Goal: Task Accomplishment & Management: Manage account settings

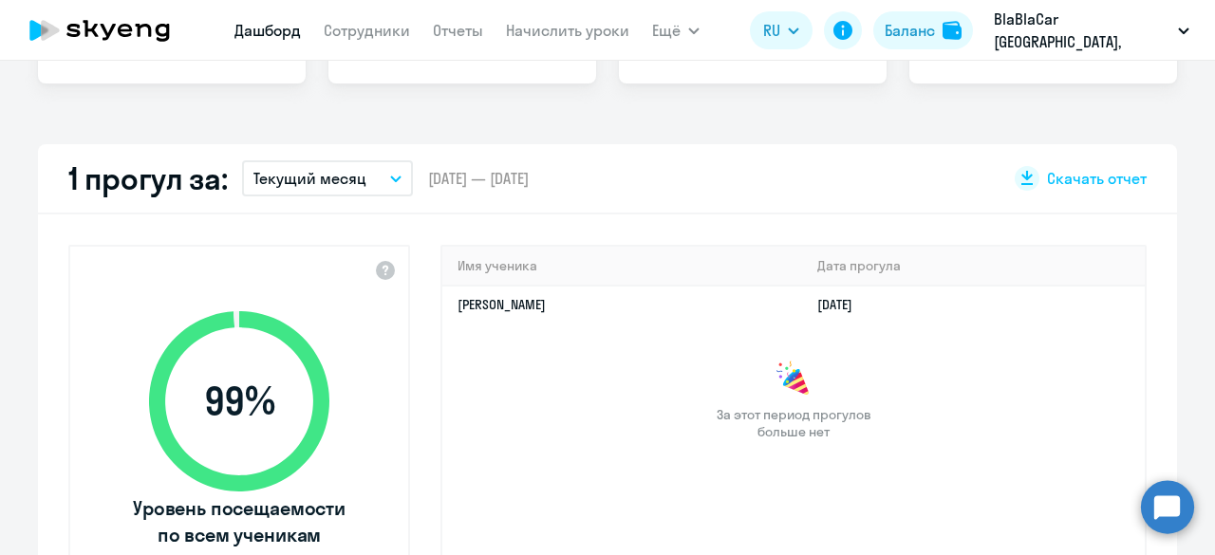
scroll to position [190, 0]
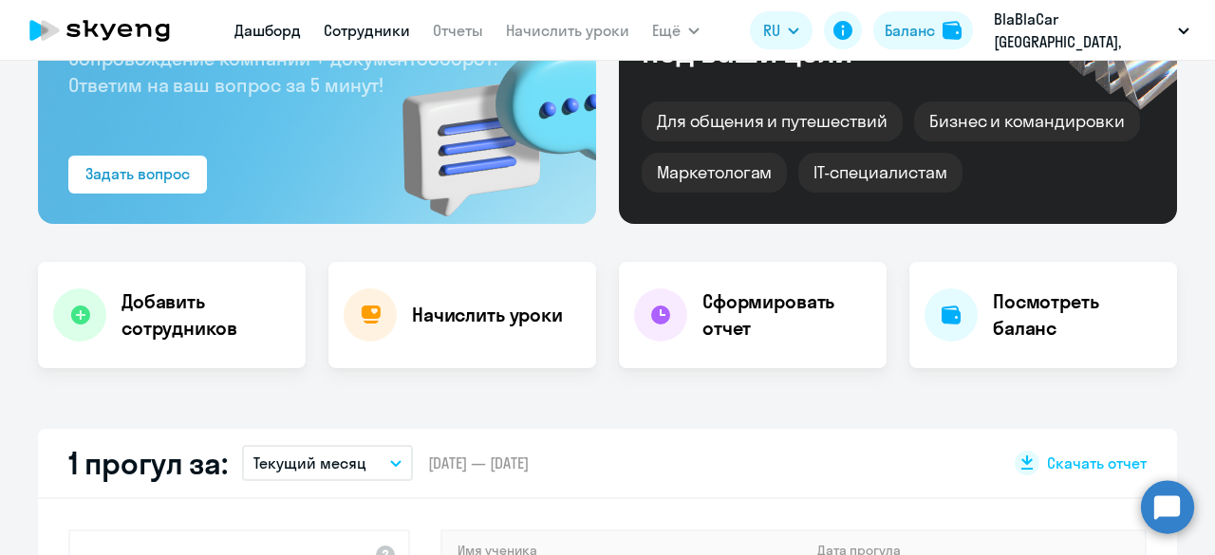
click at [392, 34] on link "Сотрудники" at bounding box center [367, 30] width 86 height 19
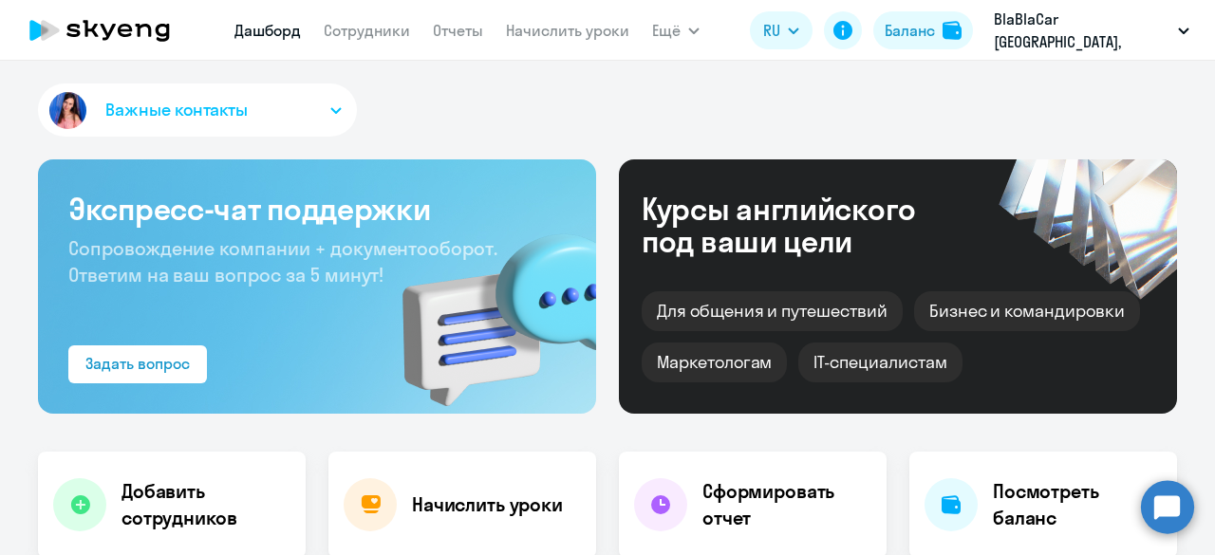
select select "30"
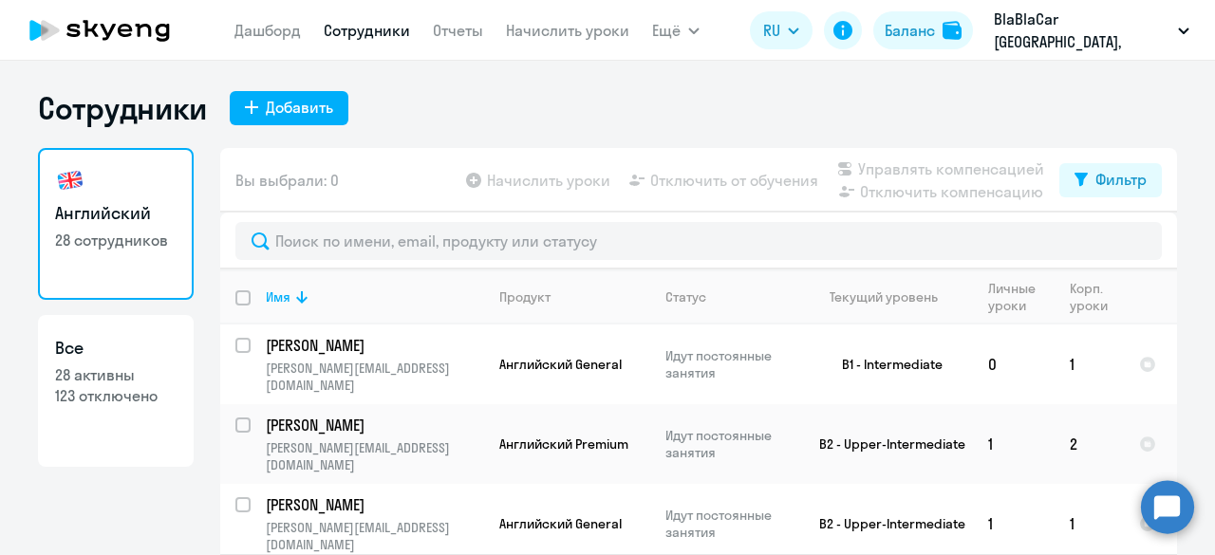
click at [130, 373] on p "28 активны" at bounding box center [115, 374] width 121 height 21
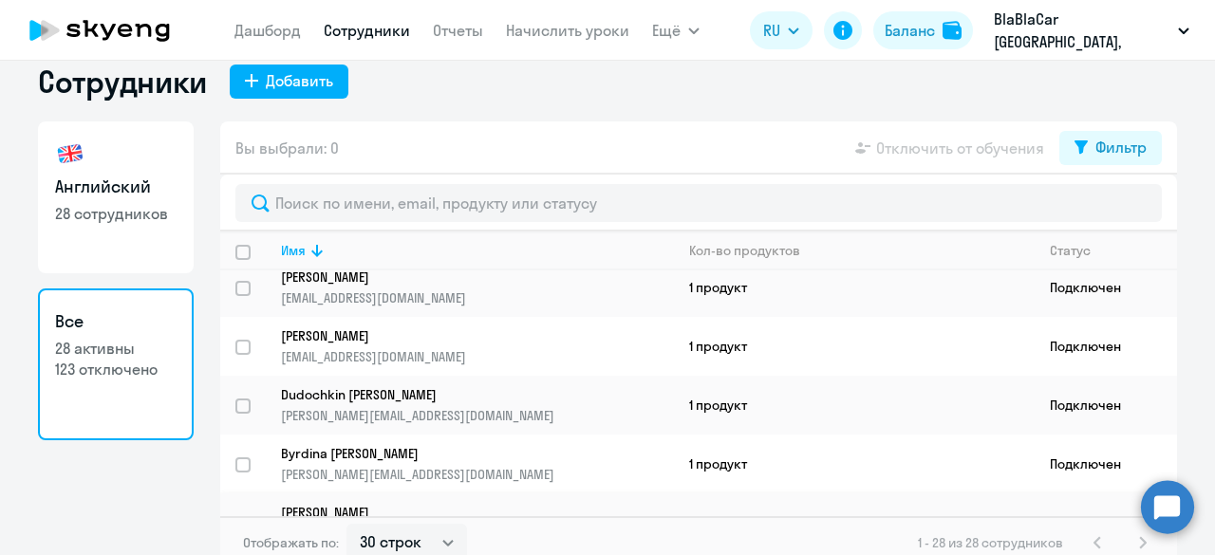
scroll to position [40, 0]
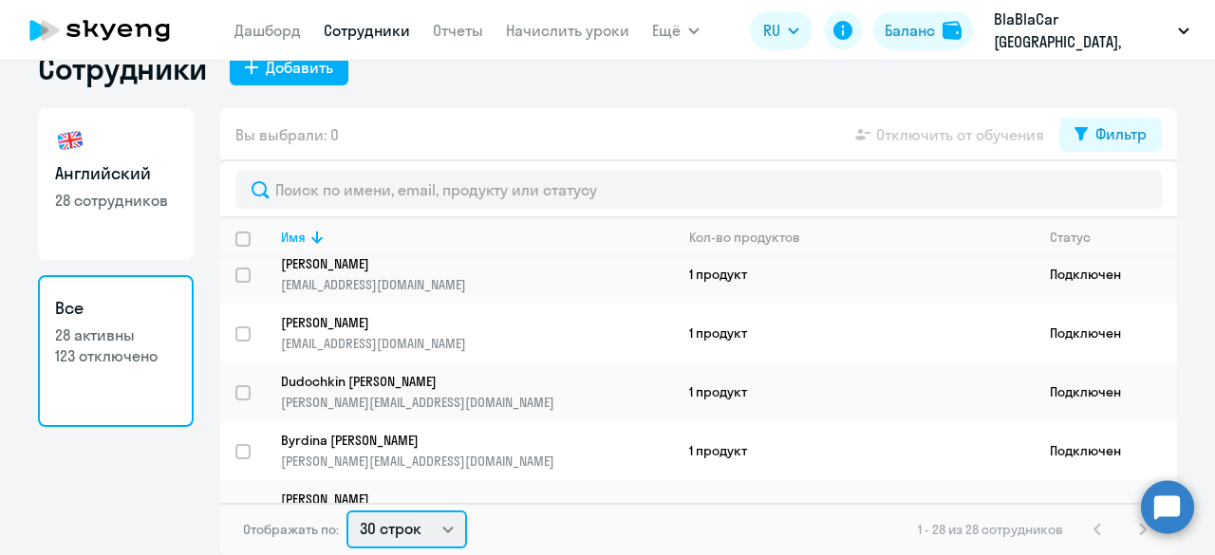
click at [404, 529] on select "30 строк 50 строк 100 строк" at bounding box center [406, 530] width 121 height 38
select select "100"
click at [346, 511] on select "30 строк 50 строк 100 строк" at bounding box center [406, 530] width 121 height 38
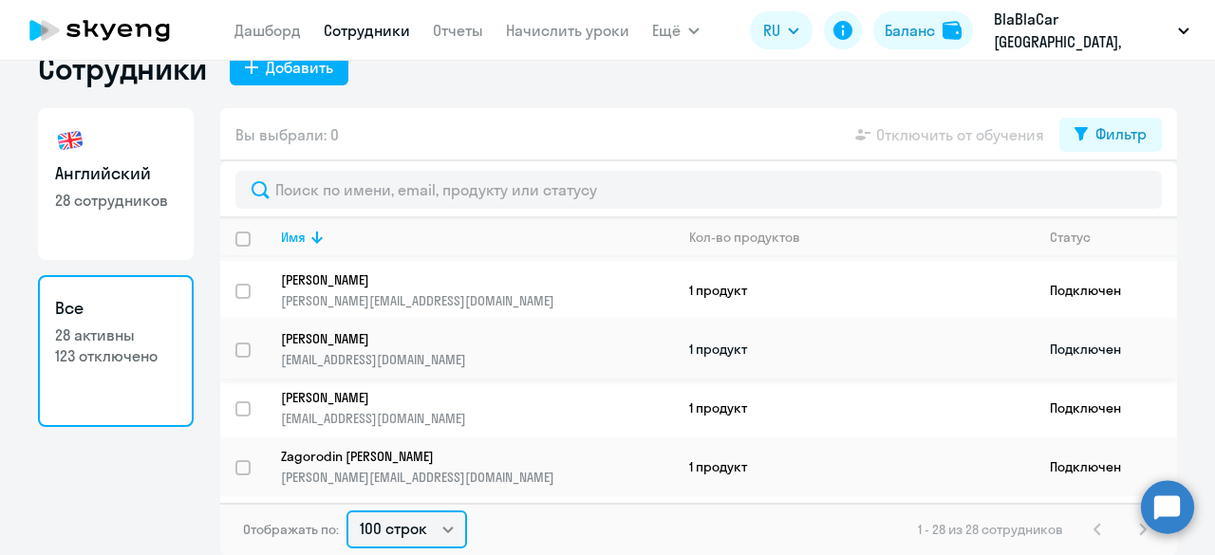
scroll to position [986, 0]
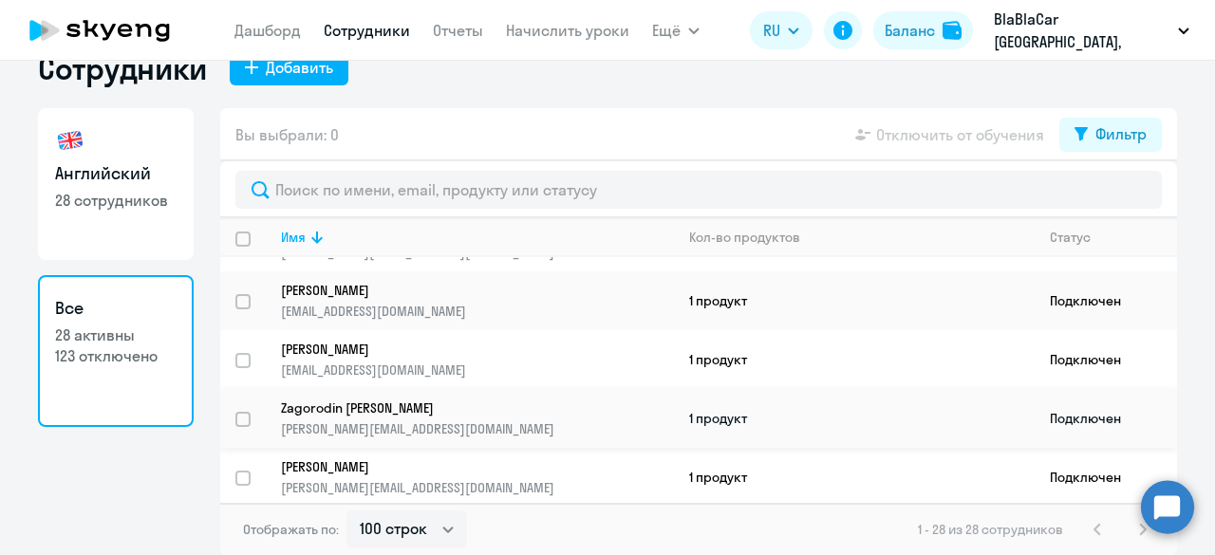
click at [235, 412] on input "select row 15194216" at bounding box center [254, 431] width 38 height 38
checkbox input "true"
click at [366, 420] on p "[PERSON_NAME][EMAIL_ADDRESS][DOMAIN_NAME]" at bounding box center [477, 428] width 392 height 17
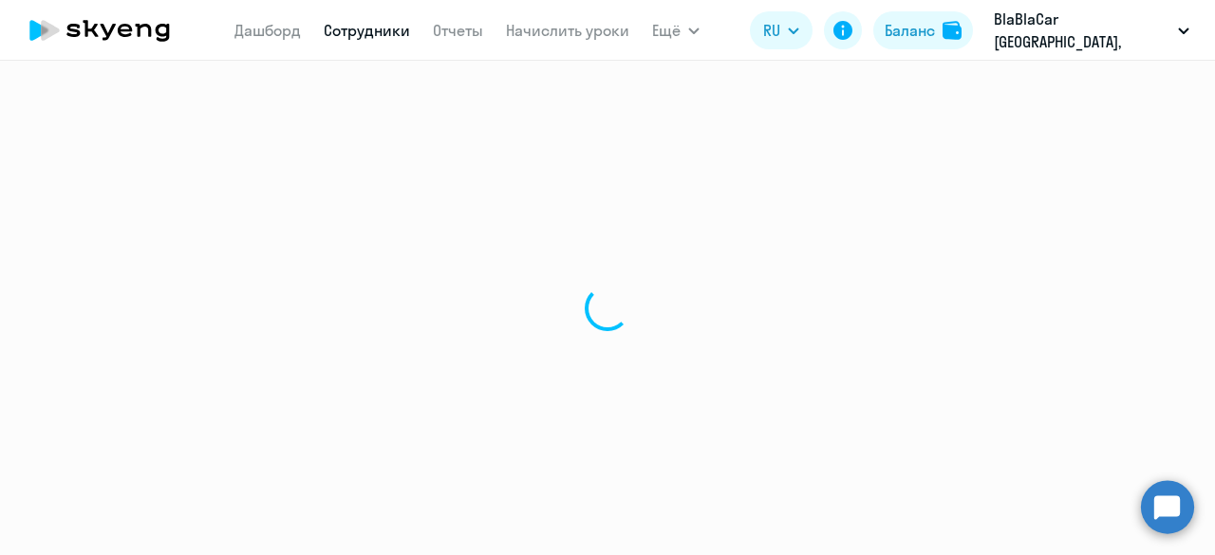
select select "english"
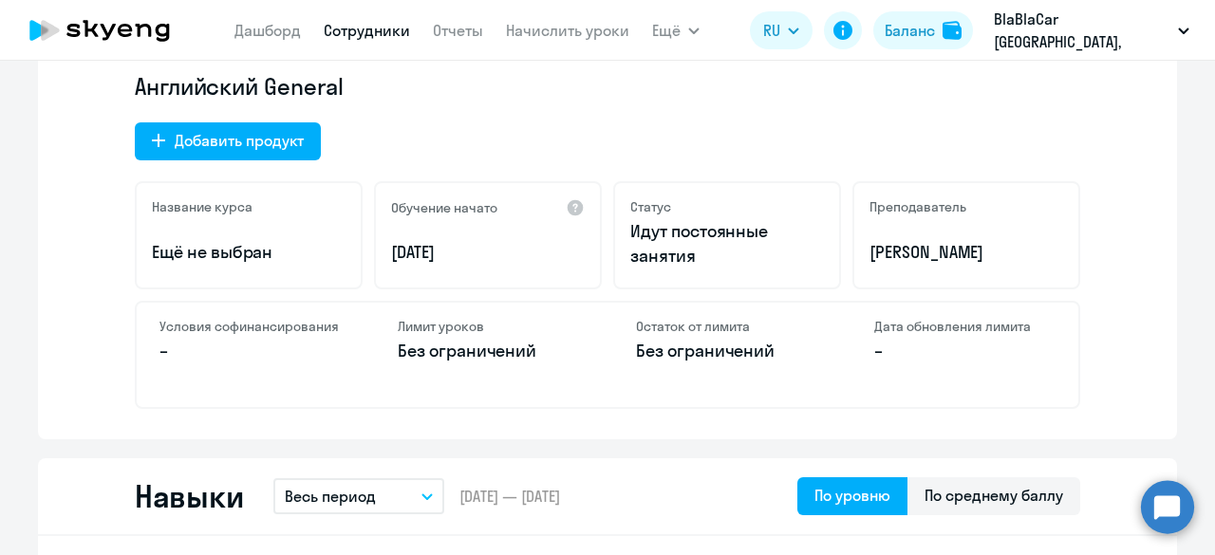
scroll to position [949, 0]
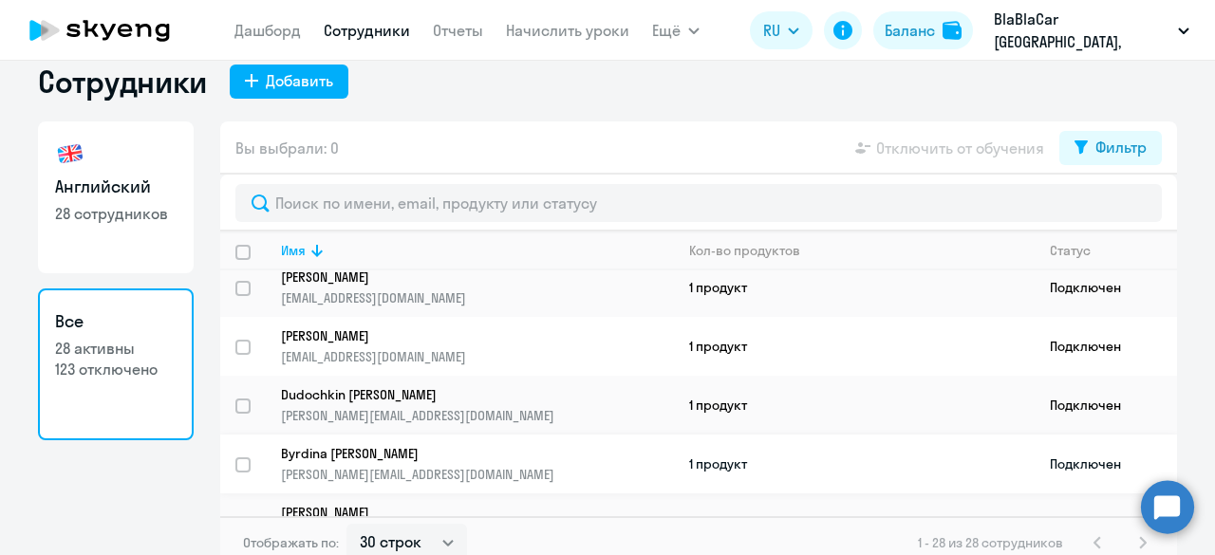
scroll to position [40, 0]
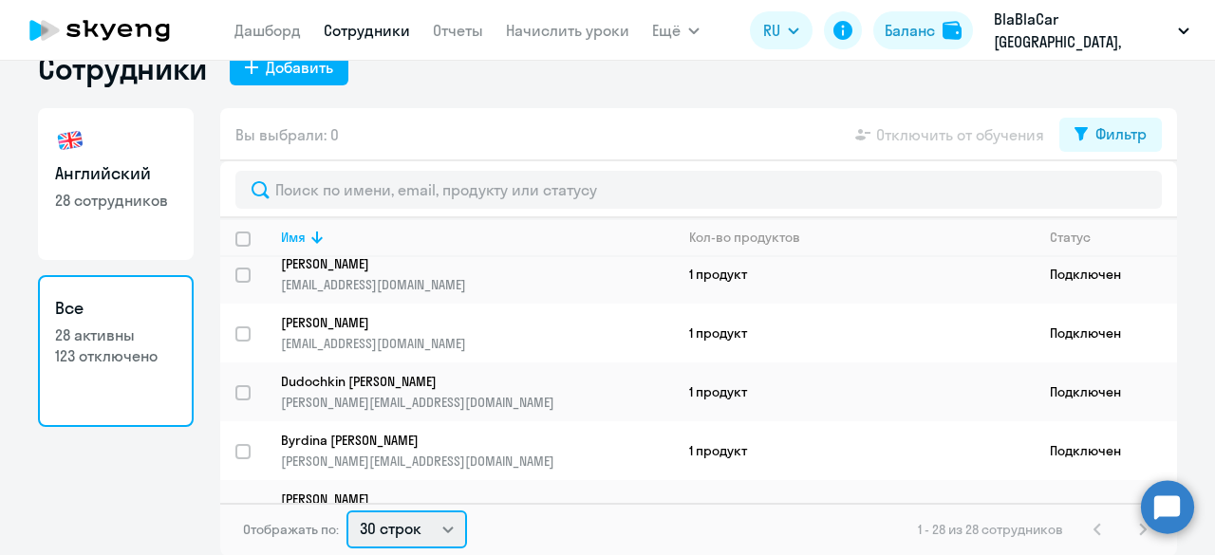
click at [399, 529] on select "30 строк 50 строк 100 строк" at bounding box center [406, 530] width 121 height 38
select select "100"
click at [346, 511] on select "30 строк 50 строк 100 строк" at bounding box center [406, 530] width 121 height 38
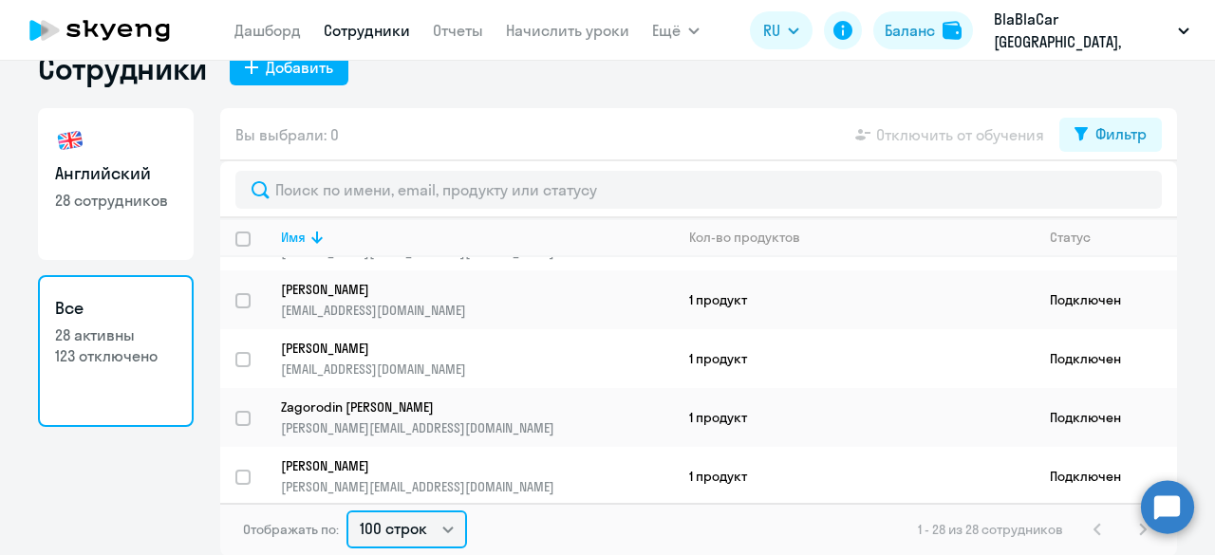
scroll to position [986, 0]
click at [235, 412] on input "select row 15194216" at bounding box center [254, 431] width 38 height 38
checkbox input "true"
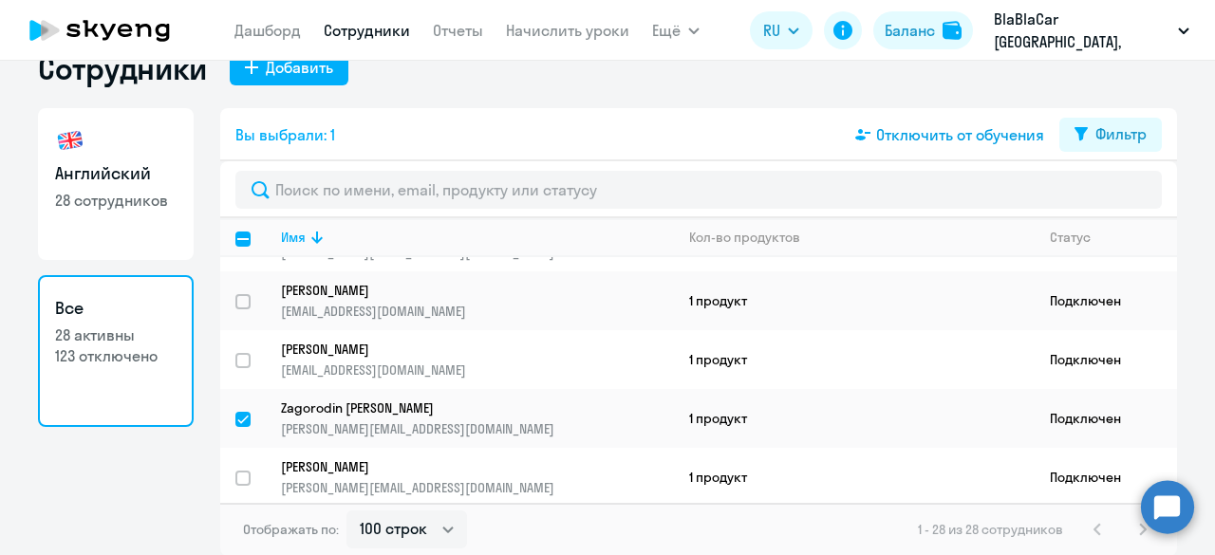
click at [922, 137] on span "Отключить от обучения" at bounding box center [960, 134] width 168 height 23
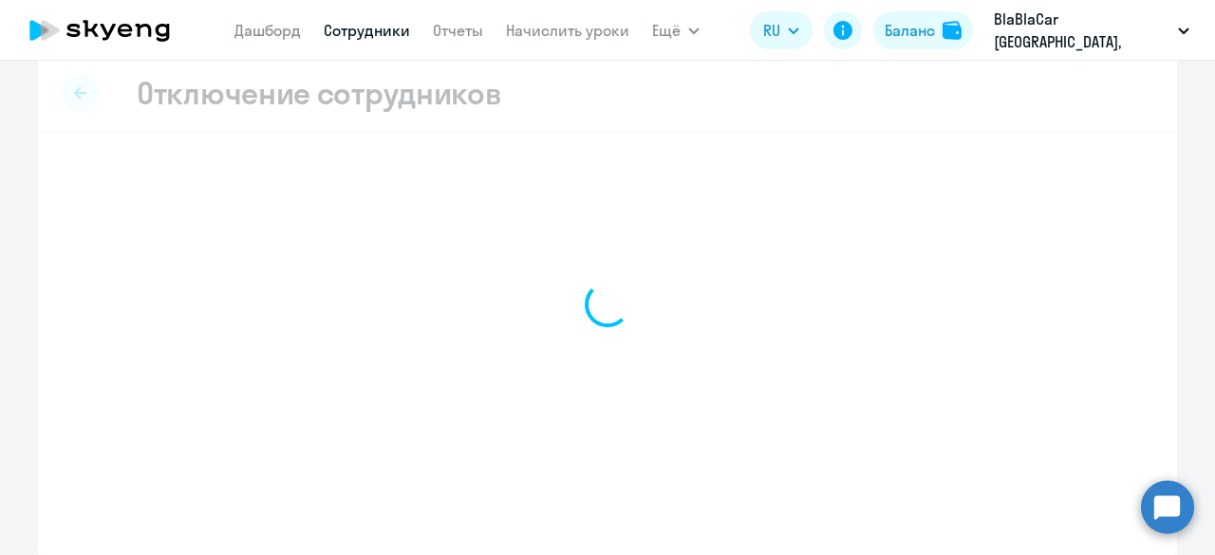
scroll to position [20, 0]
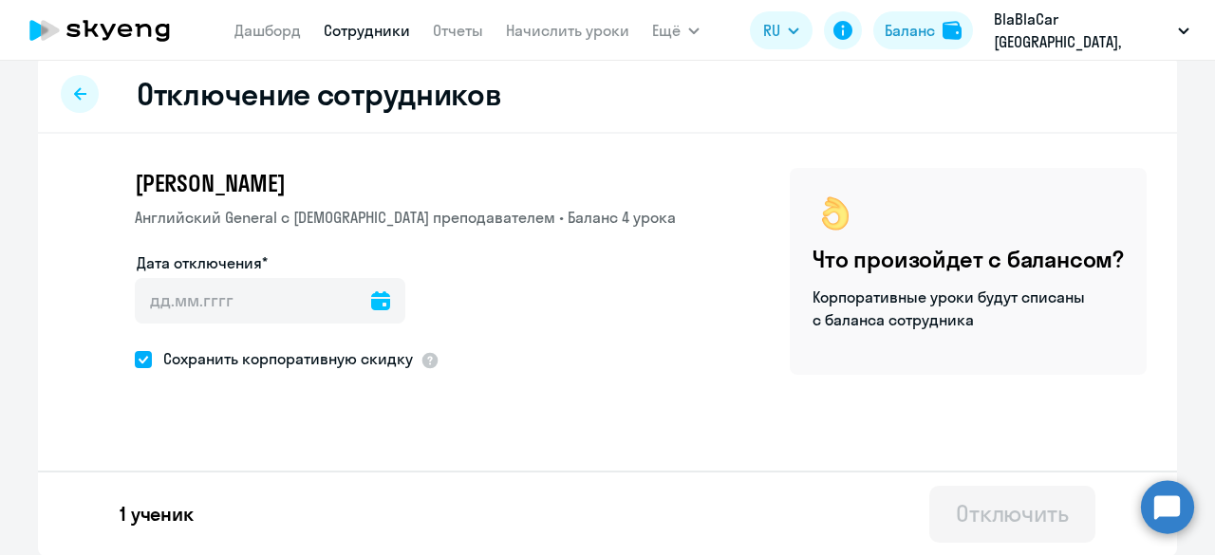
click at [371, 299] on icon at bounding box center [380, 300] width 19 height 19
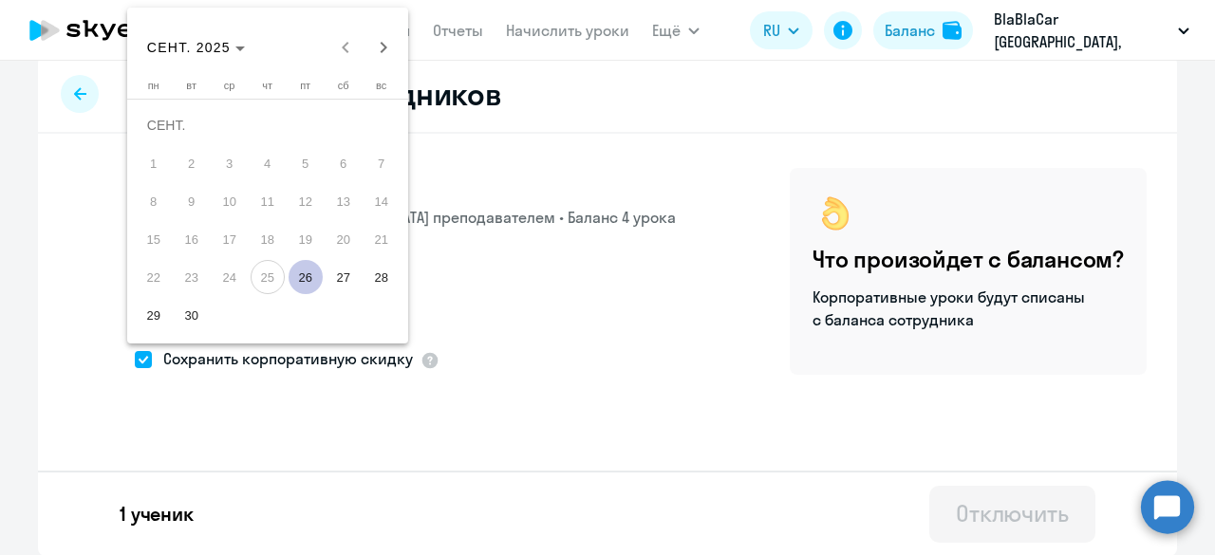
click at [311, 282] on span "26" at bounding box center [306, 277] width 34 height 34
type input "[DATE]"
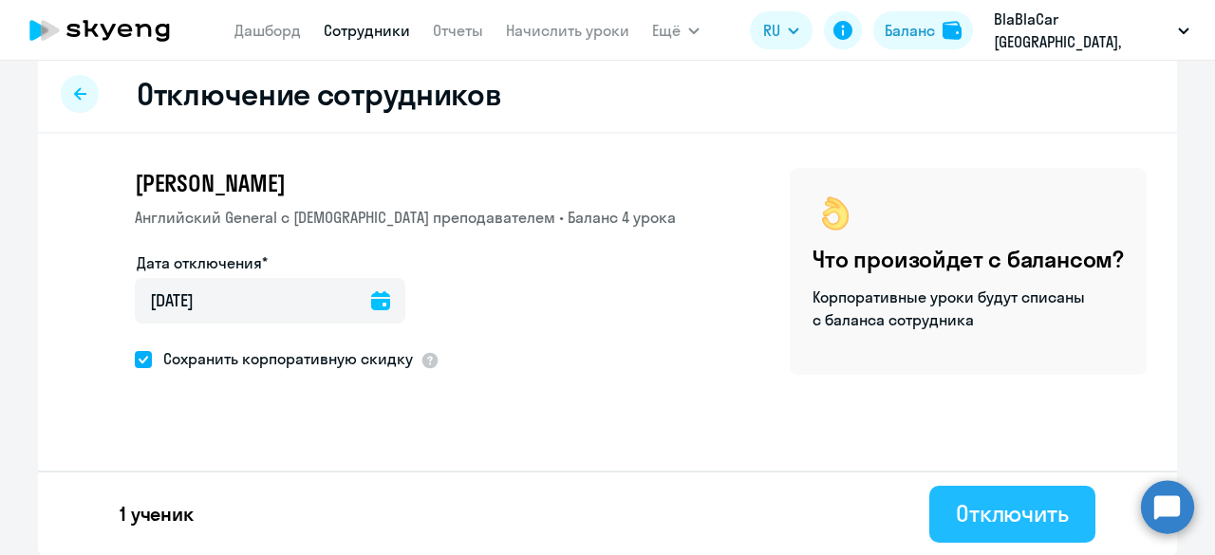
click at [1037, 519] on div "Отключить" at bounding box center [1012, 513] width 113 height 30
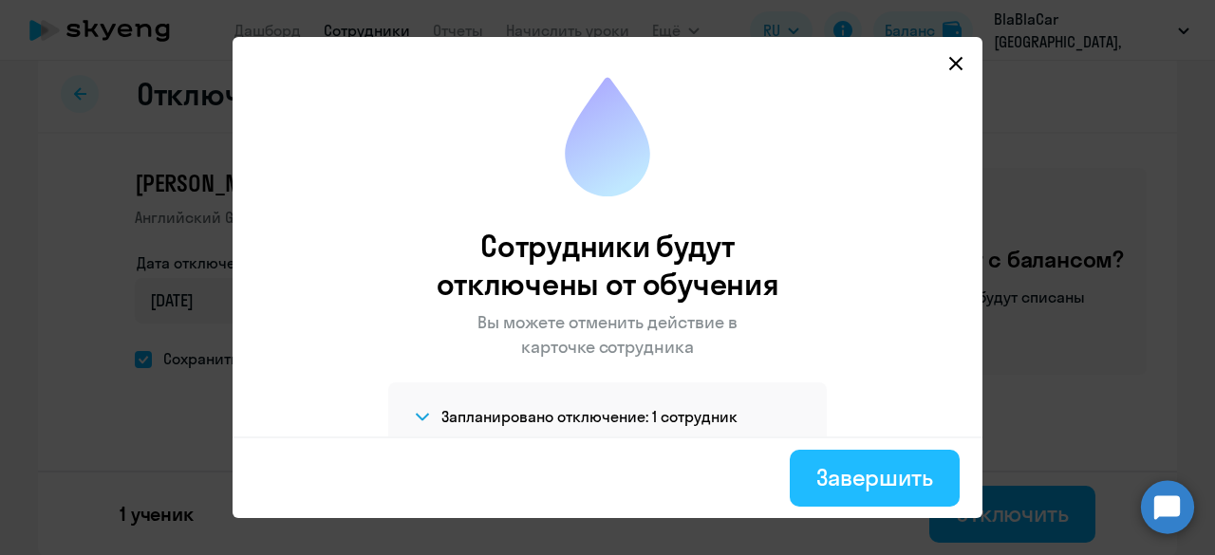
click at [917, 470] on div "Завершить" at bounding box center [874, 477] width 117 height 30
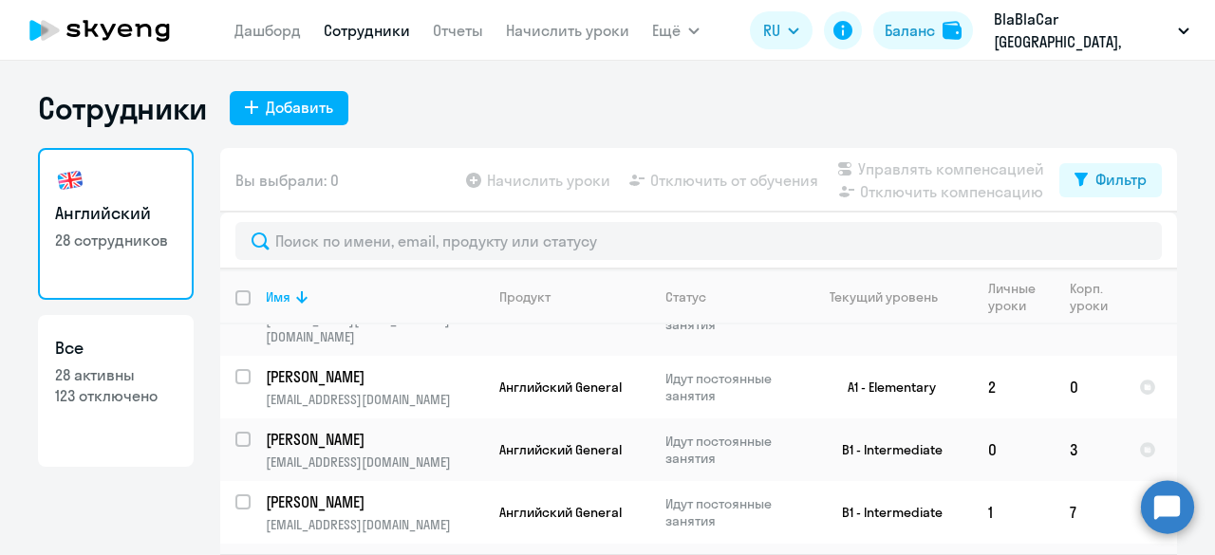
scroll to position [51, 0]
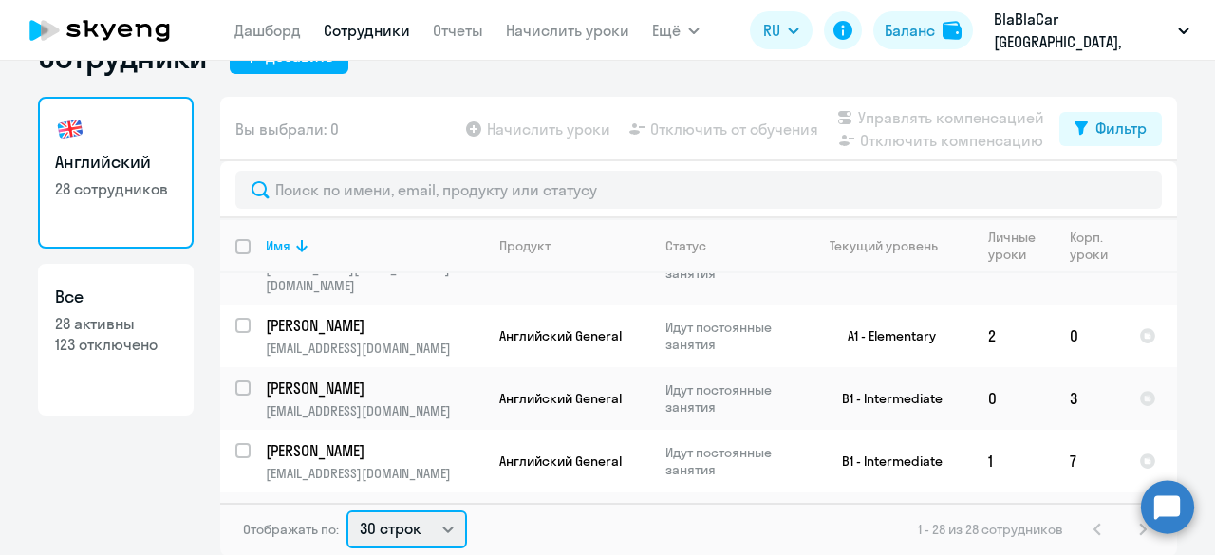
click at [404, 530] on select "30 строк 50 строк 100 строк" at bounding box center [406, 530] width 121 height 38
select select "100"
click at [346, 511] on select "30 строк 50 строк 100 строк" at bounding box center [406, 530] width 121 height 38
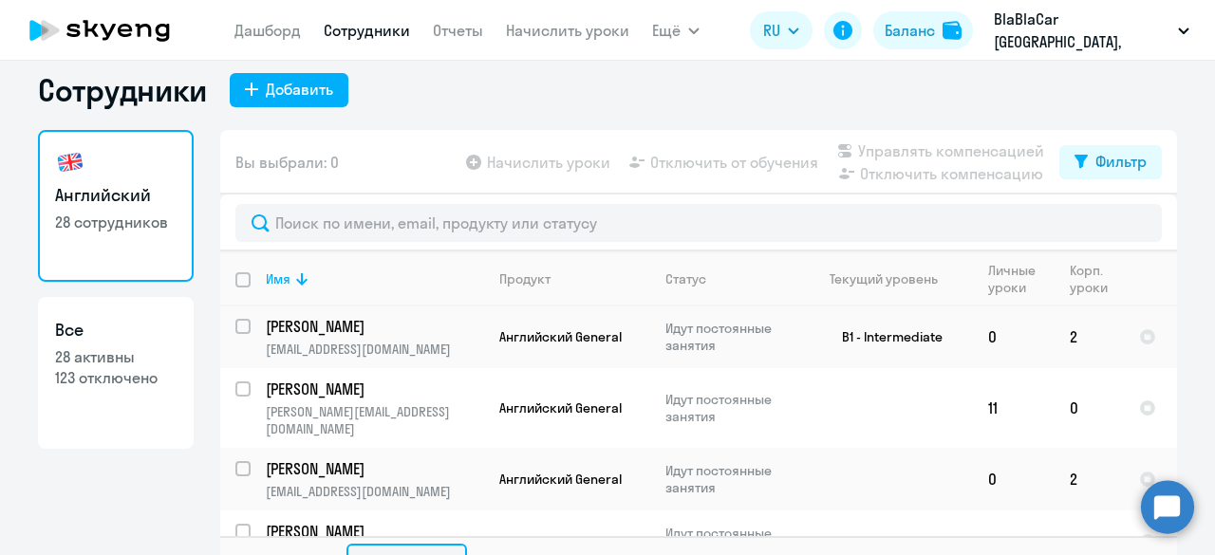
scroll to position [0, 0]
